Goal: Task Accomplishment & Management: Complete application form

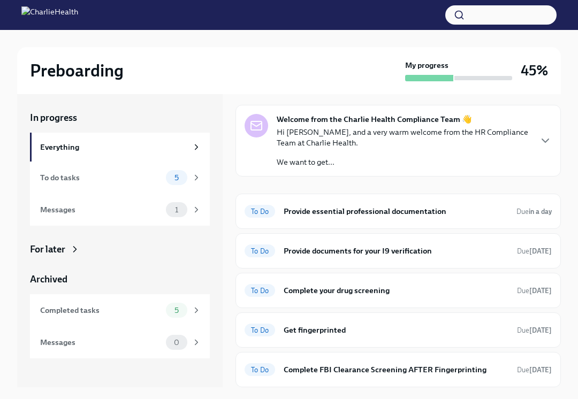
scroll to position [28, 0]
click at [412, 336] on div "To Do Get fingerprinted Due [DATE]" at bounding box center [397, 329] width 307 height 17
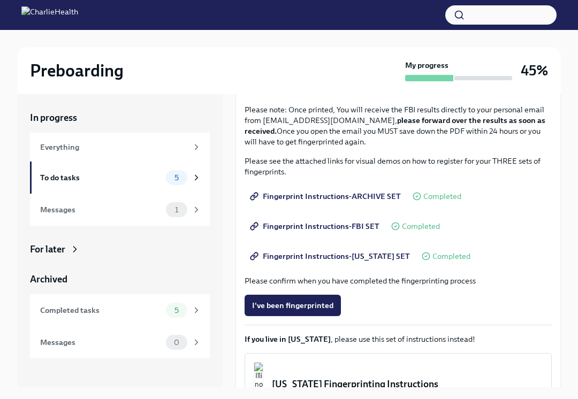
scroll to position [126, 0]
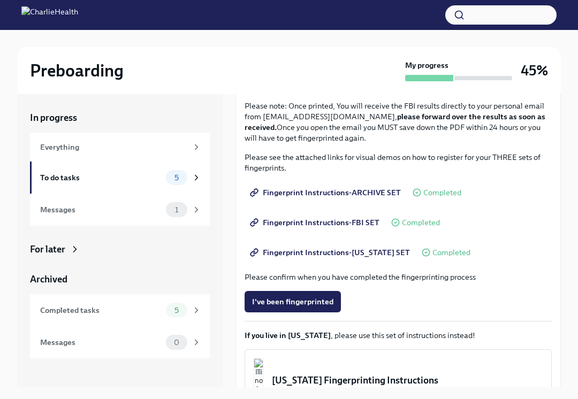
click at [320, 302] on span "I've been fingerprinted" at bounding box center [292, 301] width 81 height 11
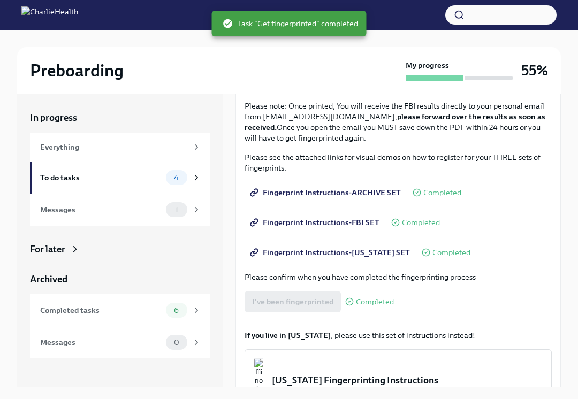
click at [179, 181] on span "4" at bounding box center [176, 178] width 18 height 8
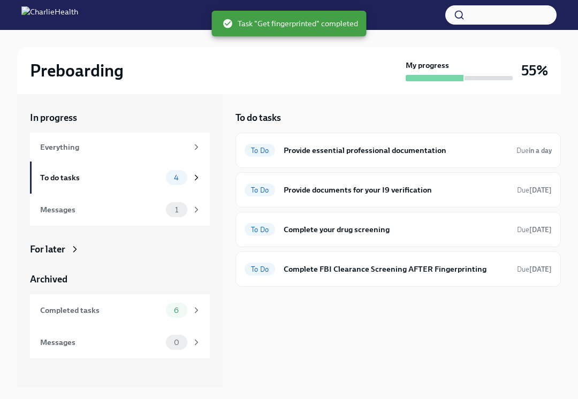
click at [458, 274] on h6 "Complete FBI Clearance Screening AFTER Fingerprinting" at bounding box center [395, 269] width 225 height 12
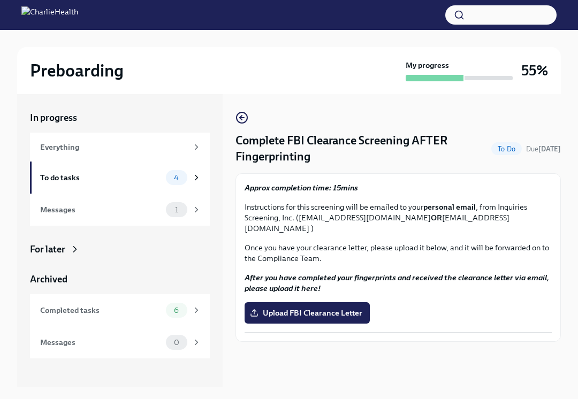
click at [168, 178] on span "4" at bounding box center [176, 178] width 18 height 8
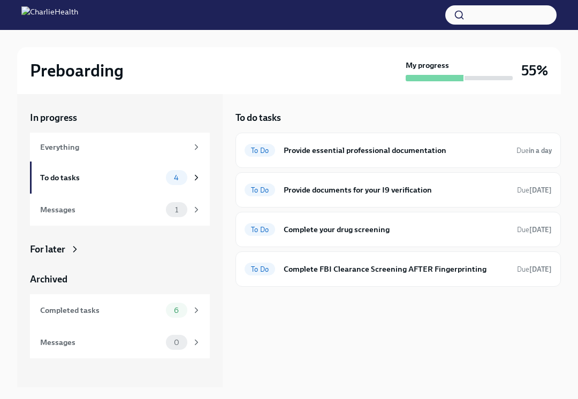
click at [497, 157] on div "To Do Provide essential professional documentation Due in a day" at bounding box center [397, 150] width 307 height 17
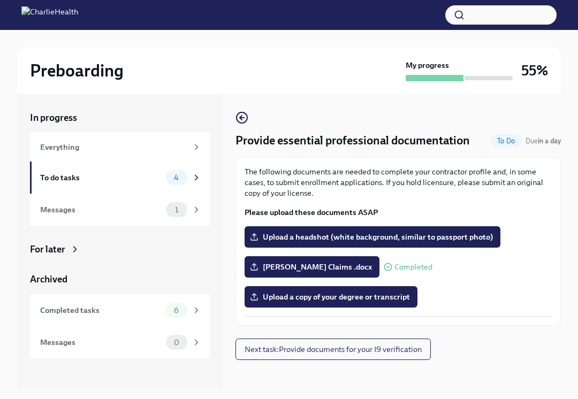
click at [180, 178] on span "4" at bounding box center [176, 178] width 18 height 8
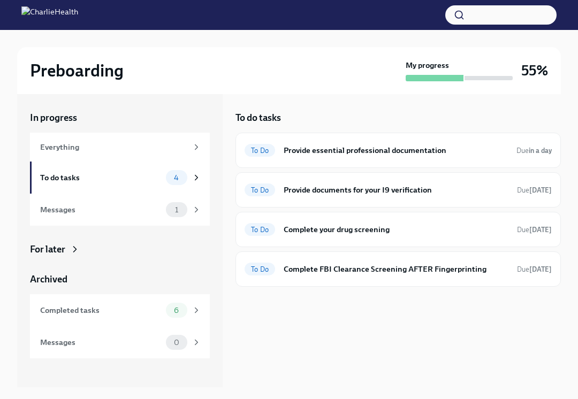
click at [453, 229] on h6 "Complete your drug screening" at bounding box center [395, 230] width 225 height 12
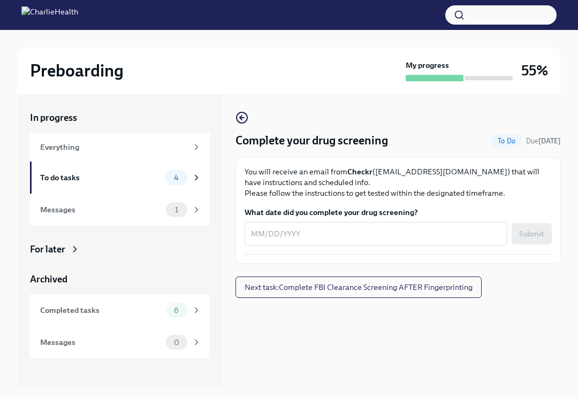
click at [263, 233] on textarea "What date did you complete your drug screening?" at bounding box center [376, 233] width 250 height 13
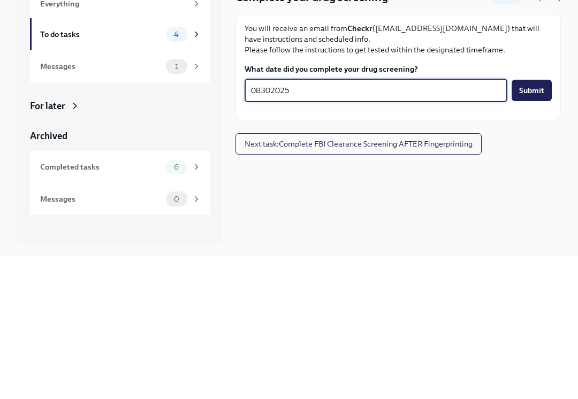
type textarea "08302025"
click at [531, 223] on button "Submit" at bounding box center [531, 233] width 40 height 21
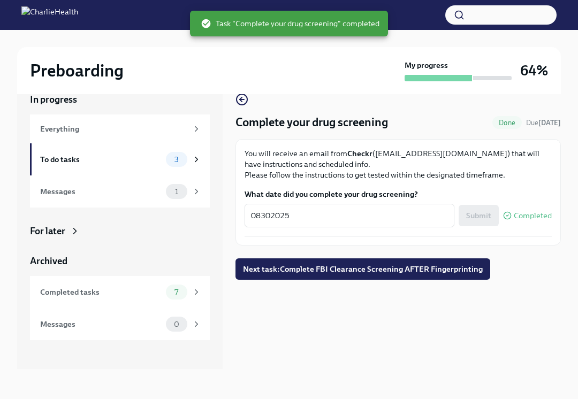
click at [178, 156] on span "3" at bounding box center [176, 160] width 17 height 8
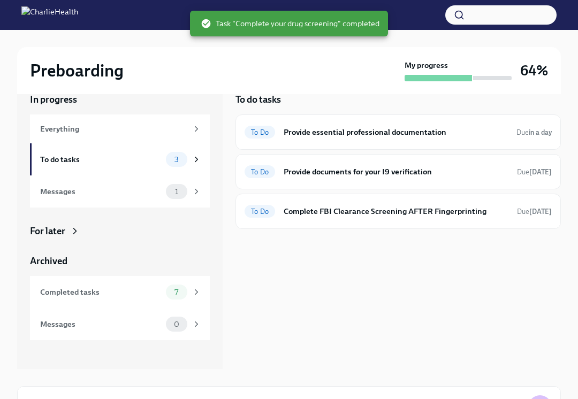
scroll to position [1, 0]
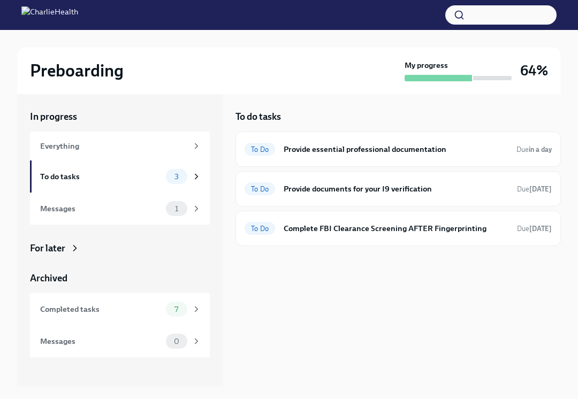
click at [478, 193] on h6 "Provide documents for your I9 verification" at bounding box center [395, 189] width 225 height 12
